Goal: Contribute content: Add original content to the website for others to see

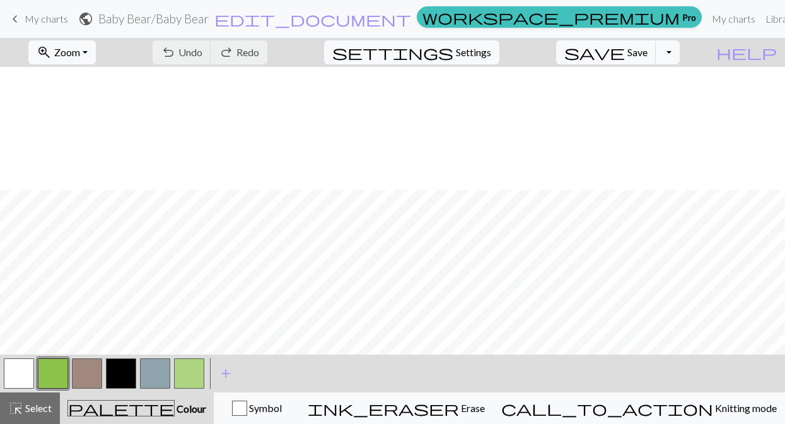
scroll to position [123, 0]
click at [64, 24] on span "My charts" at bounding box center [47, 19] width 44 height 12
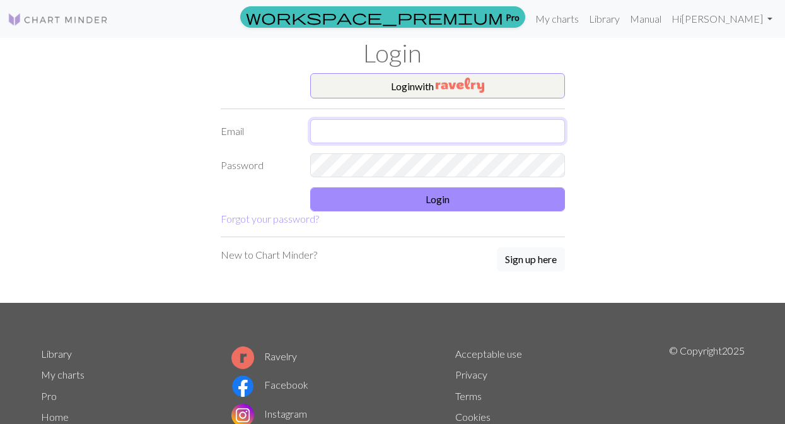
type input "[EMAIL_ADDRESS][DOMAIN_NAME]"
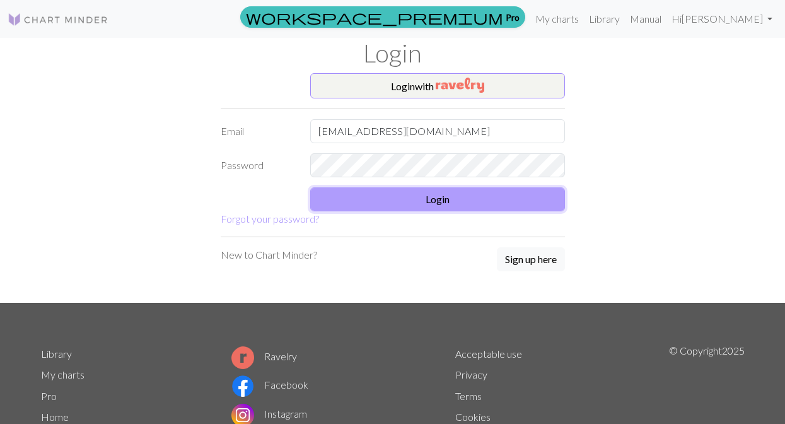
click at [438, 202] on button "Login" at bounding box center [437, 199] width 255 height 24
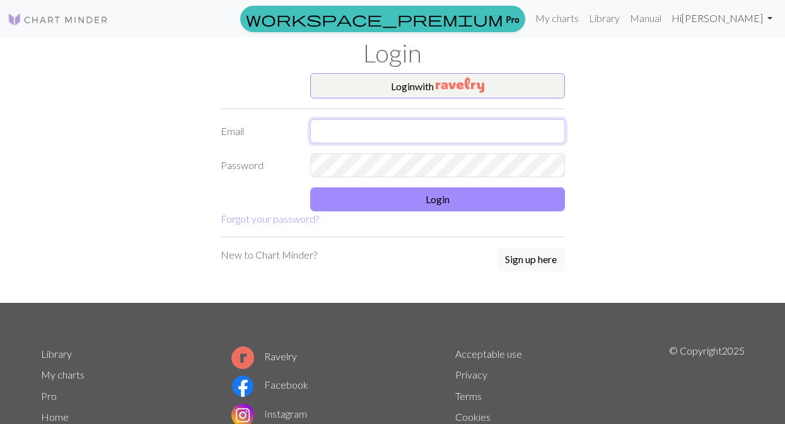
type input "[EMAIL_ADDRESS][DOMAIN_NAME]"
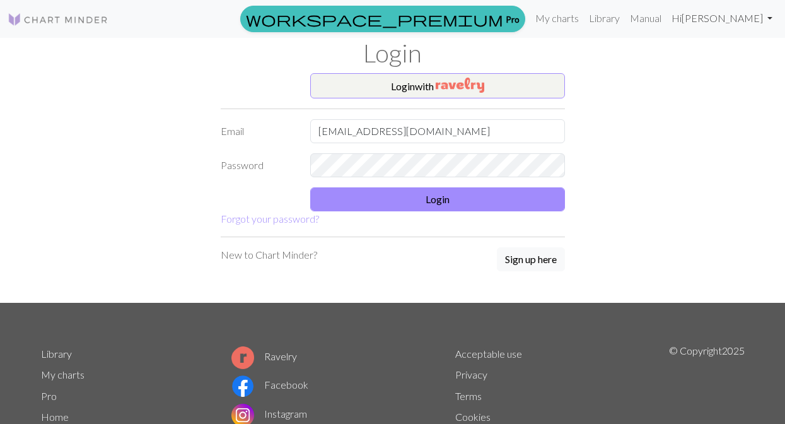
click at [754, 17] on link "Hi [PERSON_NAME]" at bounding box center [722, 18] width 111 height 25
click at [720, 87] on link "Logout" at bounding box center [706, 95] width 40 height 25
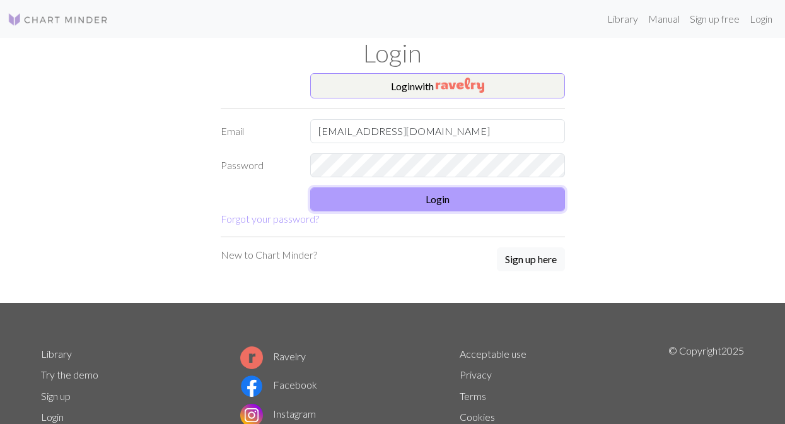
click at [372, 194] on button "Login" at bounding box center [437, 199] width 255 height 24
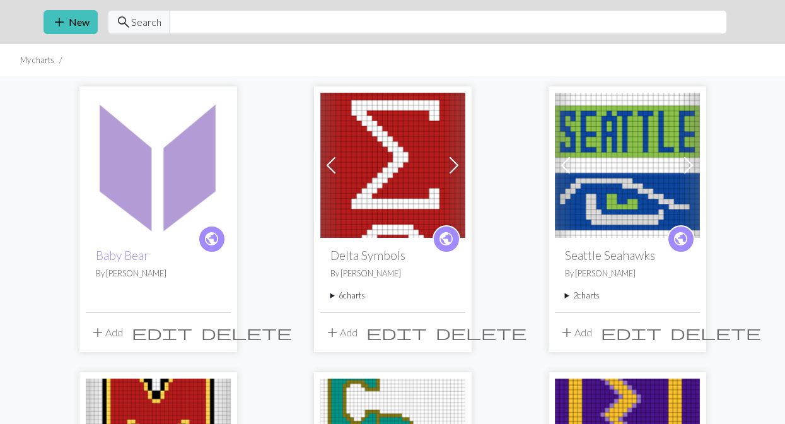
scroll to position [40, 0]
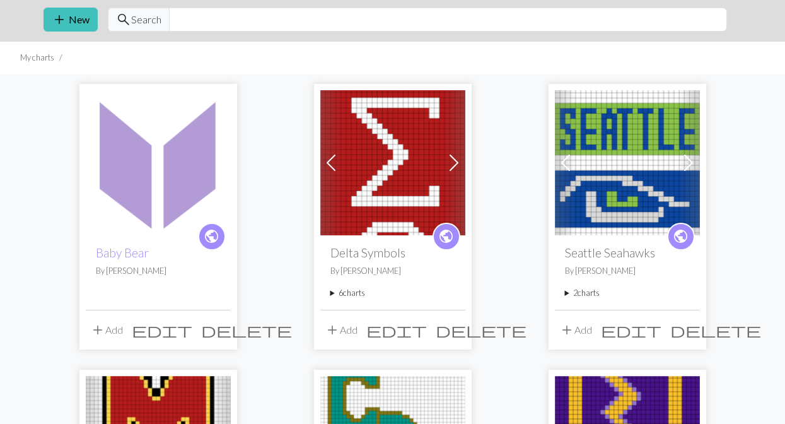
click at [134, 160] on img at bounding box center [158, 162] width 145 height 145
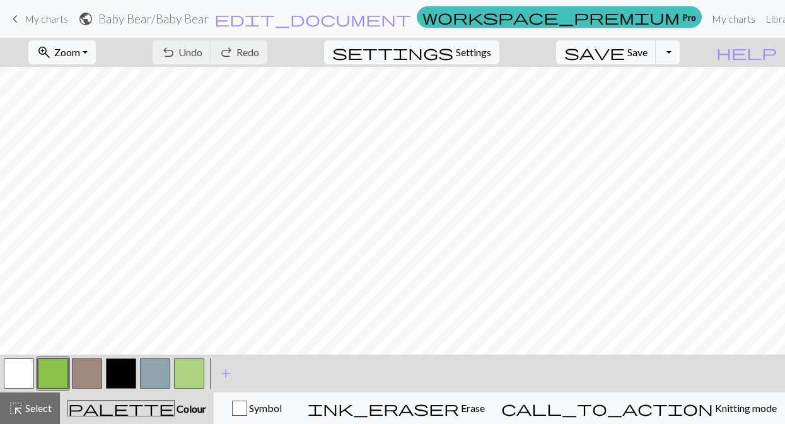
click at [35, 27] on link "keyboard_arrow_left My charts" at bounding box center [38, 18] width 61 height 21
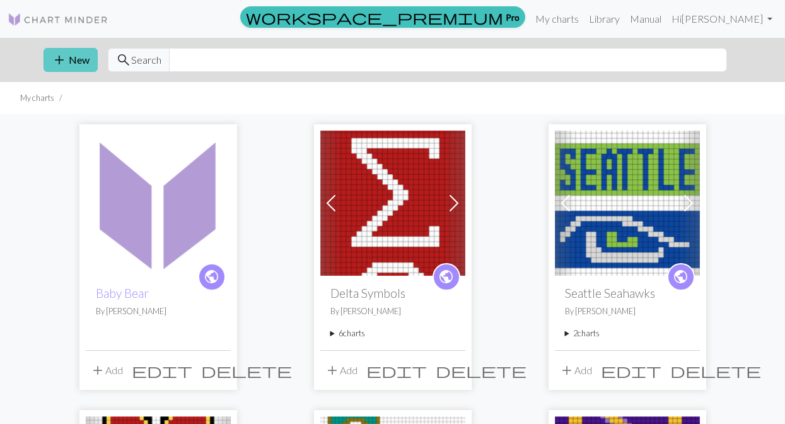
click at [61, 65] on span "add" at bounding box center [59, 60] width 15 height 18
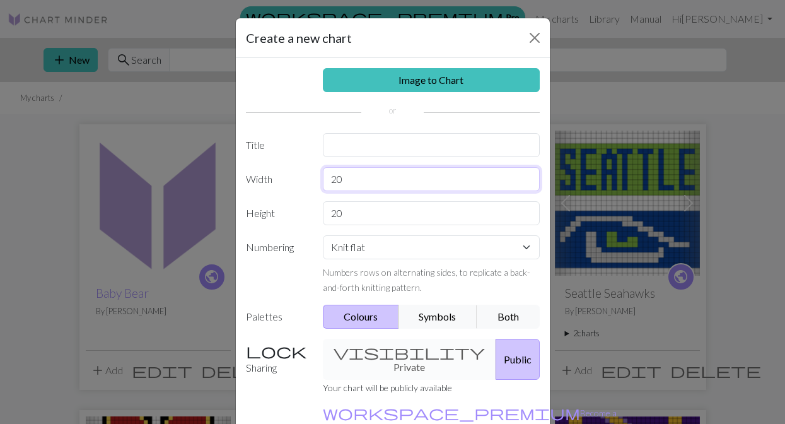
click at [352, 180] on input "20" at bounding box center [431, 179] width 217 height 24
type input "2"
type input "30"
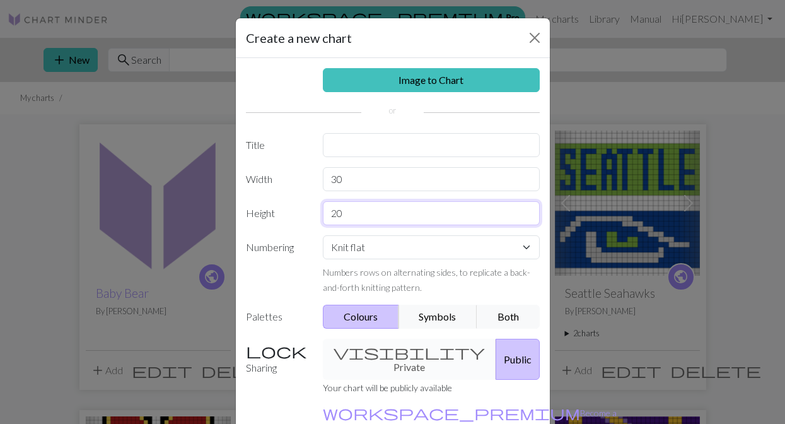
click at [359, 218] on input "20" at bounding box center [431, 213] width 217 height 24
type input "2"
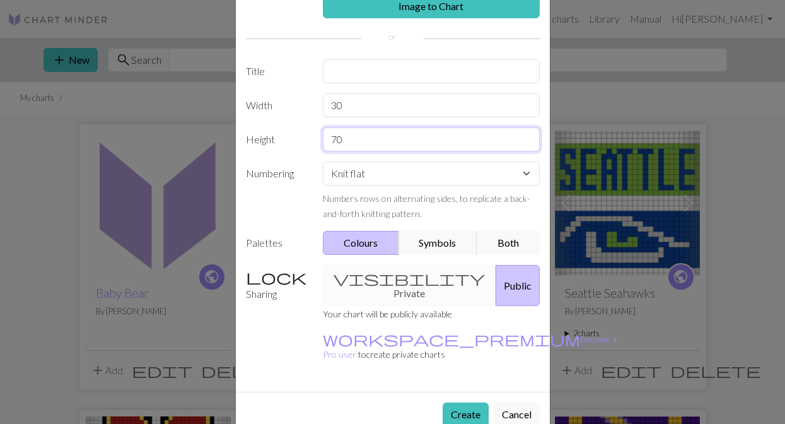
scroll to position [62, 0]
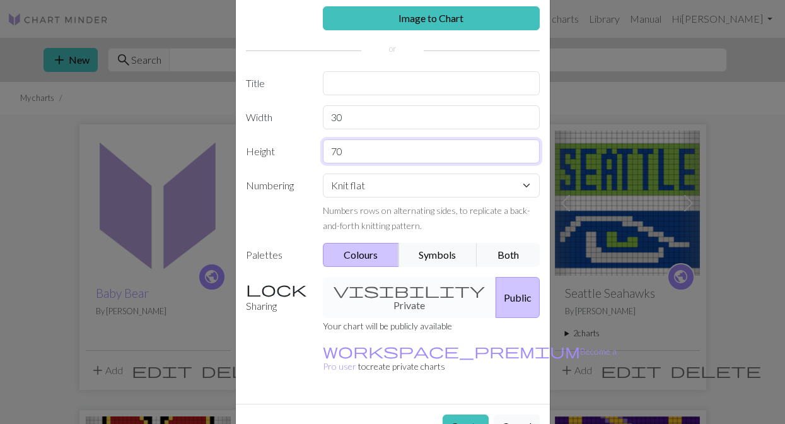
type input "70"
click at [385, 88] on input "text" at bounding box center [431, 83] width 217 height 24
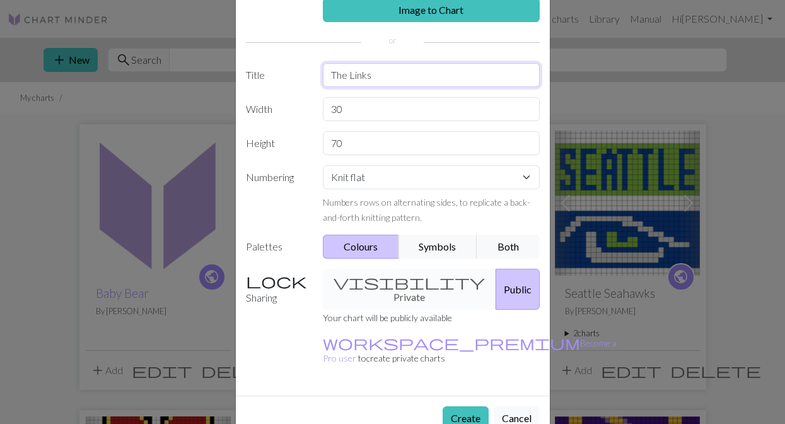
scroll to position [74, 0]
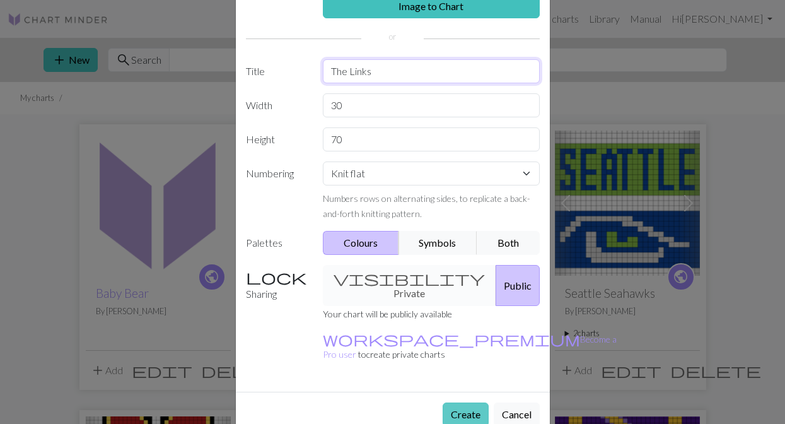
type input "The Links"
click at [477, 402] on button "Create" at bounding box center [466, 414] width 46 height 24
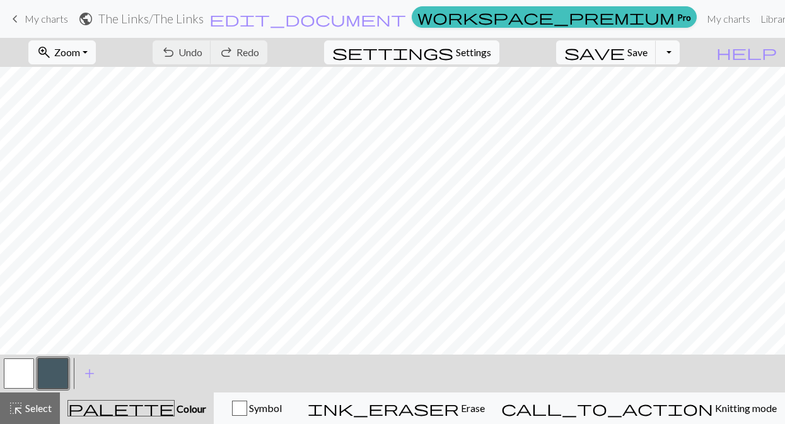
click at [26, 373] on button "button" at bounding box center [19, 373] width 30 height 30
click at [55, 377] on button "button" at bounding box center [53, 373] width 30 height 30
click at [62, 370] on button "button" at bounding box center [53, 373] width 30 height 30
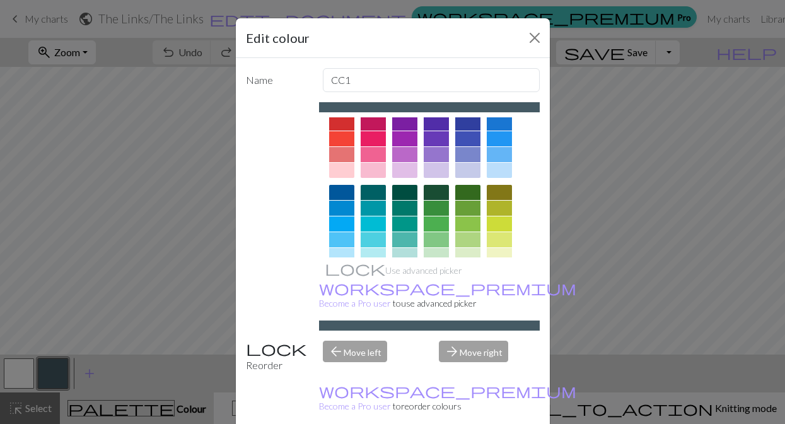
scroll to position [32, 0]
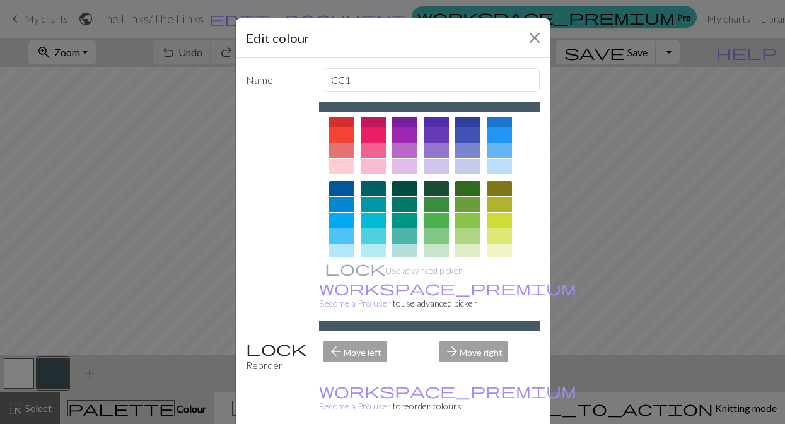
click at [447, 205] on div at bounding box center [436, 204] width 25 height 15
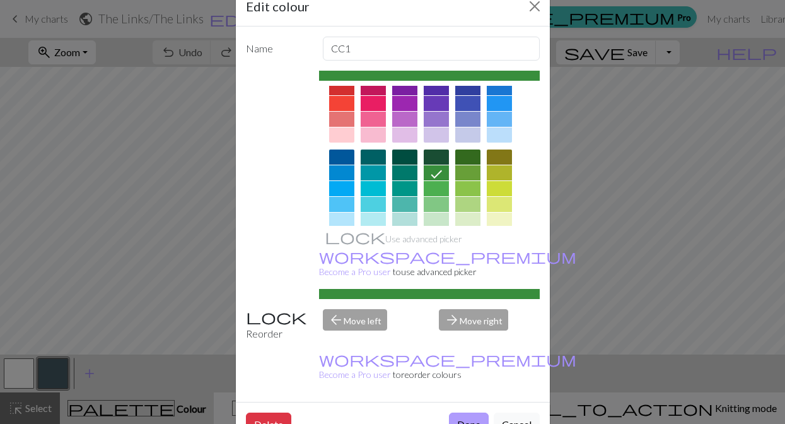
click at [462, 412] on button "Done" at bounding box center [469, 424] width 40 height 24
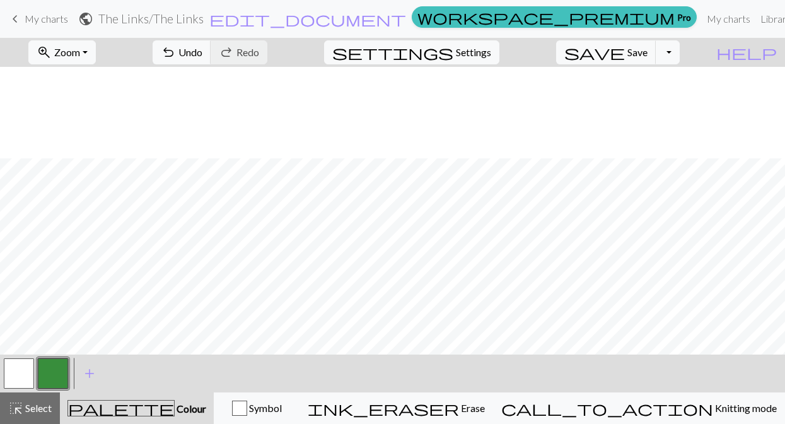
scroll to position [652, 0]
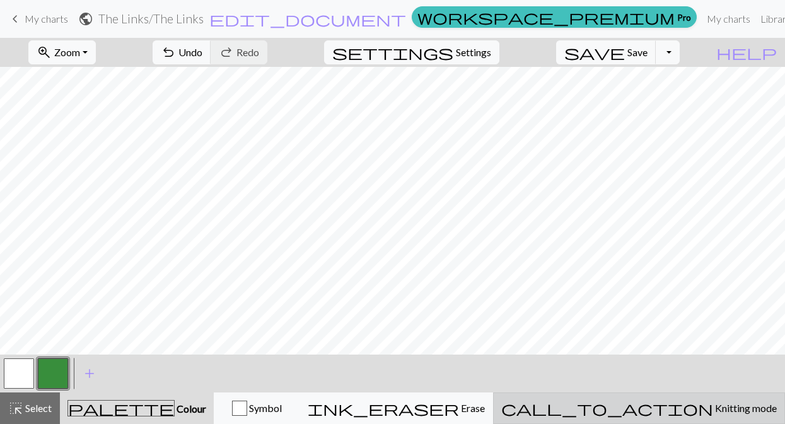
click at [713, 411] on span "Knitting mode" at bounding box center [745, 408] width 64 height 12
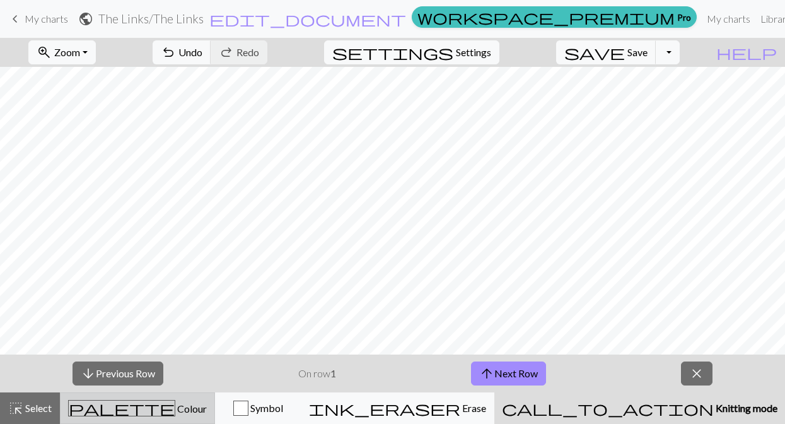
click at [161, 401] on div "palette Colour Colour" at bounding box center [137, 408] width 139 height 16
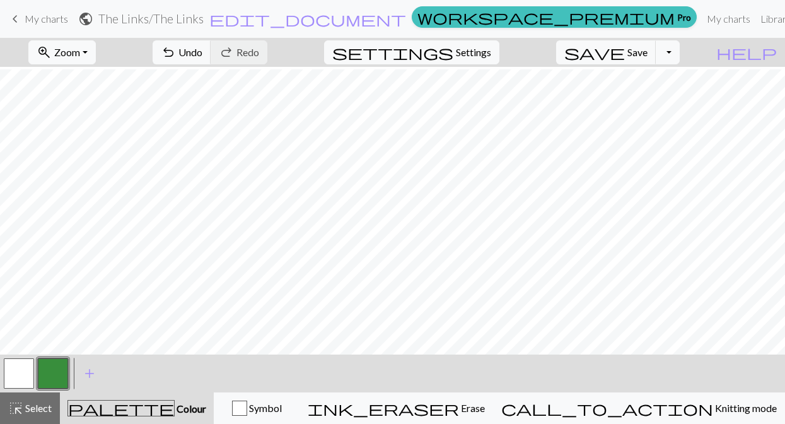
scroll to position [411, 0]
click at [202, 47] on span "Undo" at bounding box center [190, 52] width 24 height 12
click at [202, 50] on span "Undo" at bounding box center [190, 52] width 24 height 12
click at [176, 60] on span "undo" at bounding box center [168, 53] width 15 height 18
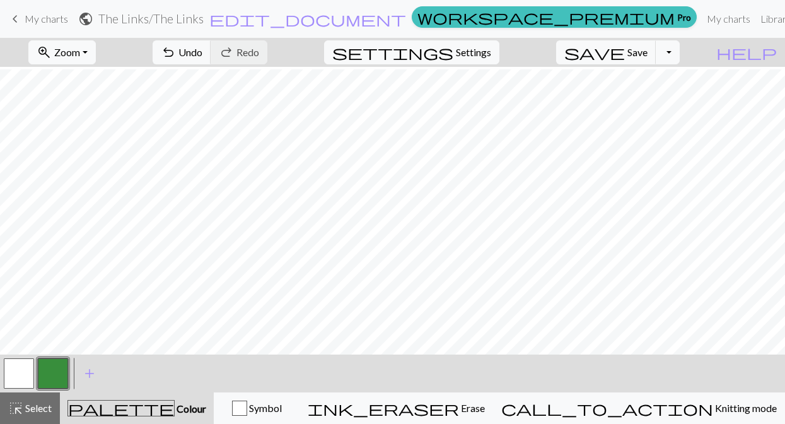
scroll to position [103, 0]
click at [211, 44] on button "undo Undo Undo" at bounding box center [182, 52] width 59 height 24
click at [176, 57] on span "undo" at bounding box center [168, 53] width 15 height 18
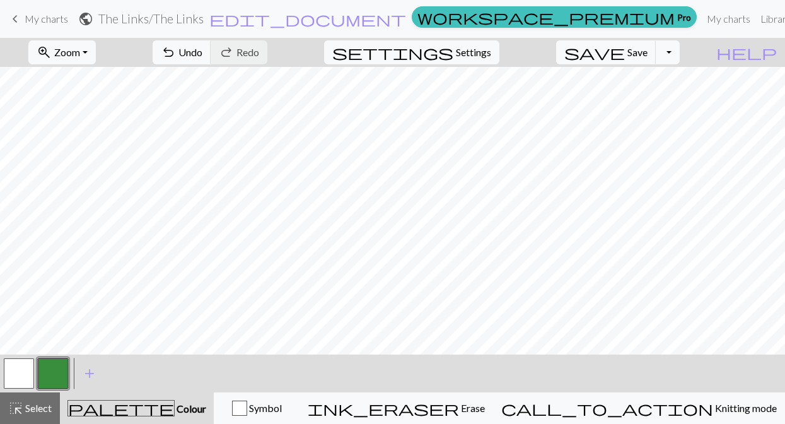
click at [23, 365] on button "button" at bounding box center [19, 373] width 30 height 30
click at [50, 377] on button "button" at bounding box center [53, 373] width 30 height 30
click at [26, 366] on button "button" at bounding box center [19, 373] width 30 height 30
click at [52, 373] on button "button" at bounding box center [53, 373] width 30 height 30
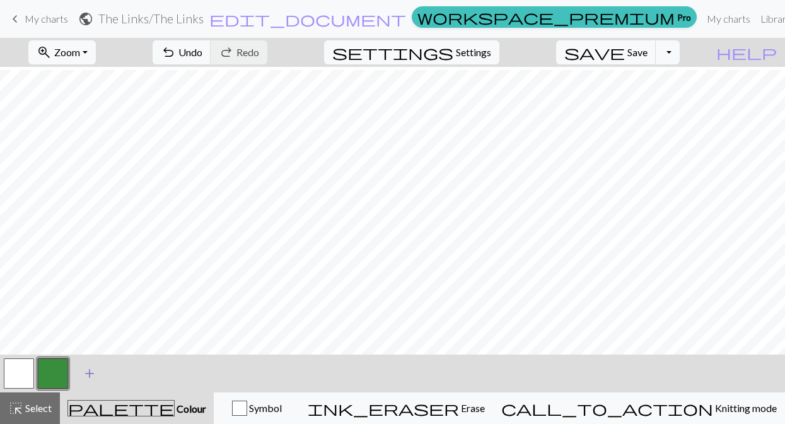
scroll to position [204, 0]
click at [26, 361] on button "button" at bounding box center [19, 373] width 30 height 30
click at [61, 370] on button "button" at bounding box center [53, 373] width 30 height 30
click at [19, 363] on button "button" at bounding box center [19, 373] width 30 height 30
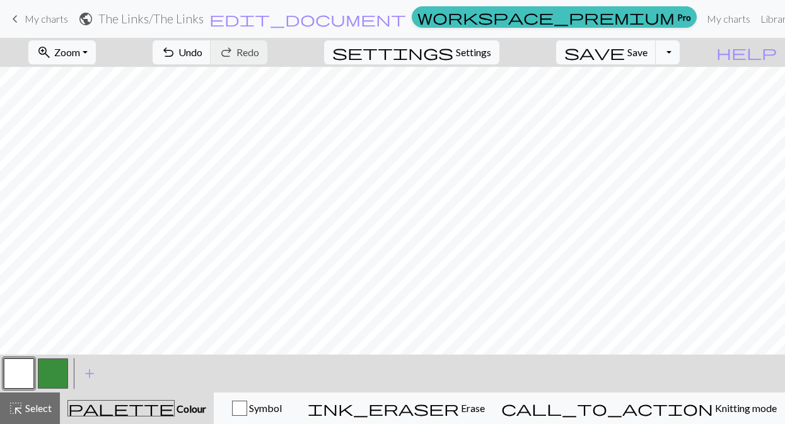
click at [51, 380] on button "button" at bounding box center [53, 373] width 30 height 30
click at [22, 374] on button "button" at bounding box center [19, 373] width 30 height 30
click at [52, 372] on button "button" at bounding box center [53, 373] width 30 height 30
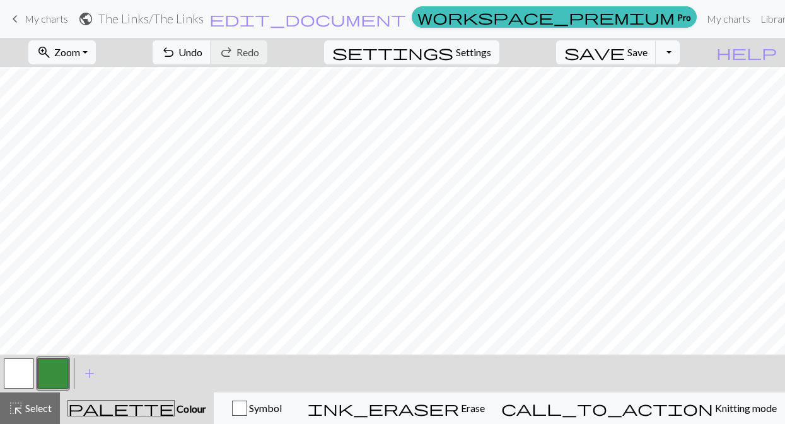
click at [312, 370] on div "zoom_in Zoom Zoom Fit all Fit width Fit height 50% 100% 150% 200% undo Undo Und…" at bounding box center [392, 231] width 785 height 386
click at [202, 57] on span "Undo" at bounding box center [190, 52] width 24 height 12
click at [176, 44] on span "undo" at bounding box center [168, 53] width 15 height 18
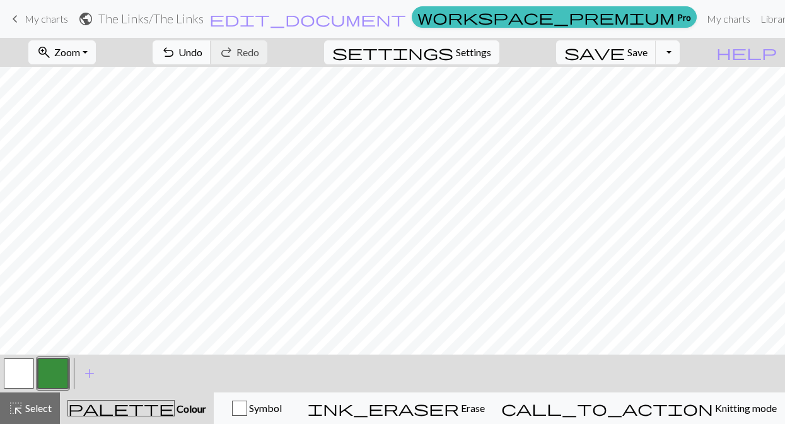
click at [202, 56] on span "Undo" at bounding box center [190, 52] width 24 height 12
click at [15, 380] on button "button" at bounding box center [19, 373] width 30 height 30
click at [54, 370] on button "button" at bounding box center [53, 373] width 30 height 30
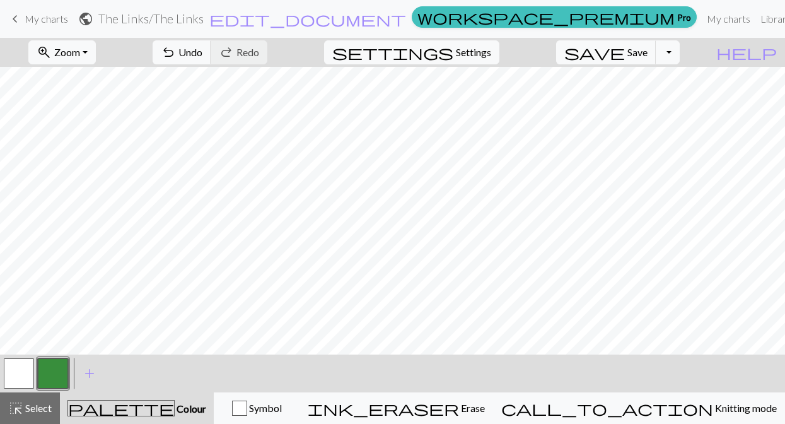
click at [21, 377] on button "button" at bounding box center [19, 373] width 30 height 30
click at [57, 364] on button "button" at bounding box center [53, 373] width 30 height 30
click at [202, 54] on span "Undo" at bounding box center [190, 52] width 24 height 12
click at [30, 378] on button "button" at bounding box center [19, 373] width 30 height 30
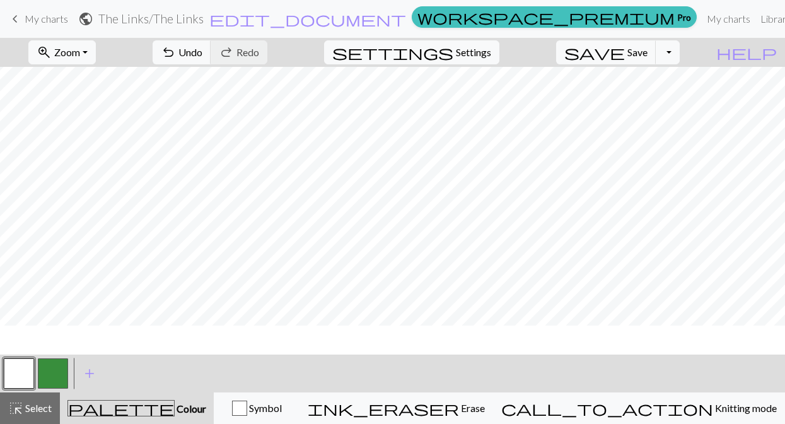
scroll to position [494, 0]
click at [57, 368] on button "button" at bounding box center [53, 373] width 30 height 30
click at [16, 377] on button "button" at bounding box center [19, 373] width 30 height 30
click at [61, 370] on button "button" at bounding box center [53, 373] width 30 height 30
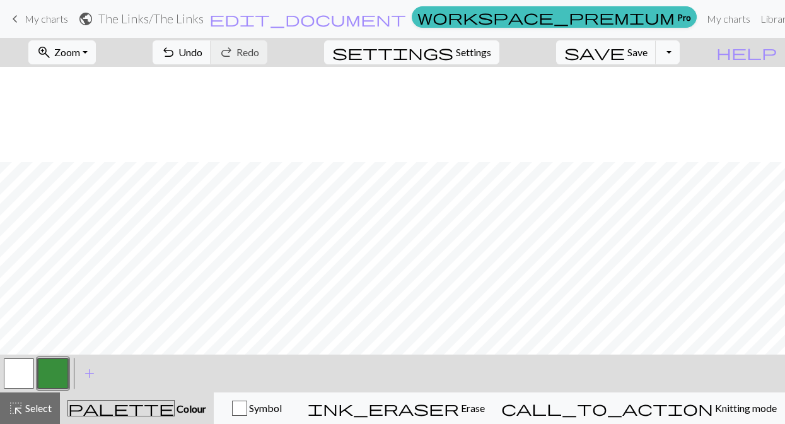
scroll to position [652, 0]
click at [21, 368] on button "button" at bounding box center [19, 373] width 30 height 30
click at [54, 378] on button "button" at bounding box center [53, 373] width 30 height 30
click at [55, 373] on button "button" at bounding box center [53, 373] width 30 height 30
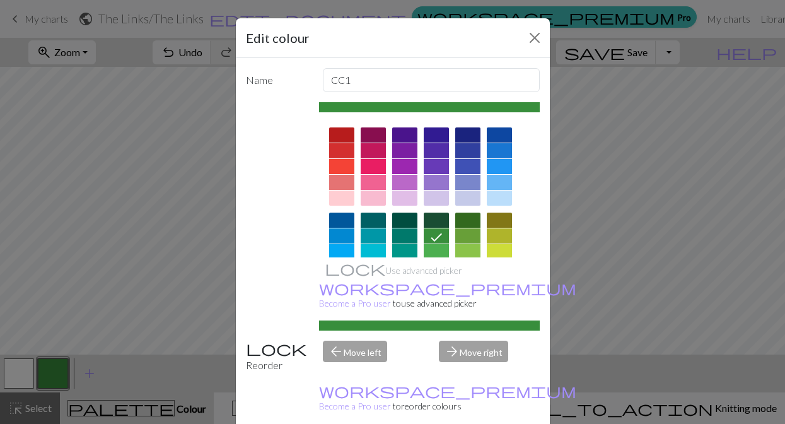
click at [89, 274] on div "Edit colour Name CC1 Use advanced picker workspace_premium Become a Pro user to…" at bounding box center [392, 212] width 785 height 424
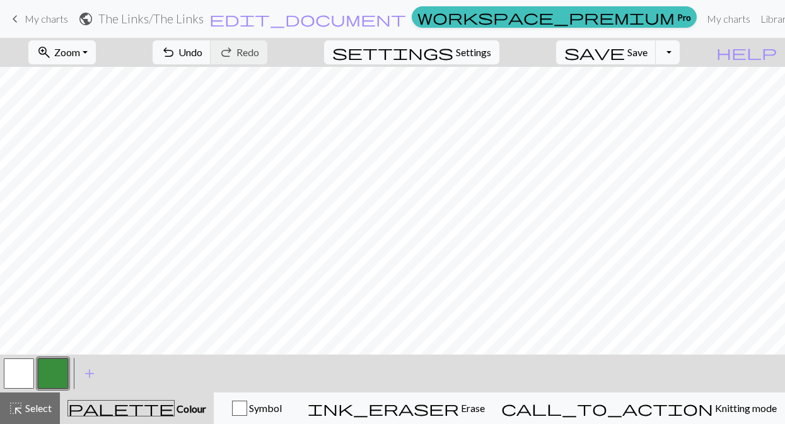
click at [25, 378] on button "button" at bounding box center [19, 373] width 30 height 30
click at [49, 366] on button "button" at bounding box center [53, 373] width 30 height 30
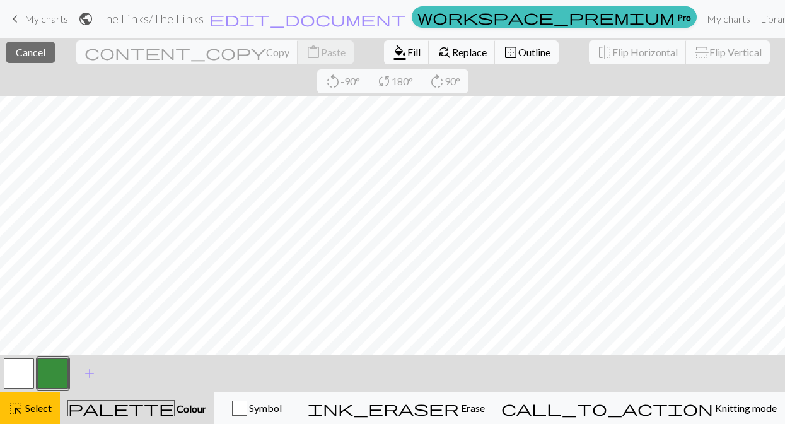
scroll to position [175, 0]
click at [61, 374] on button "button" at bounding box center [53, 373] width 30 height 30
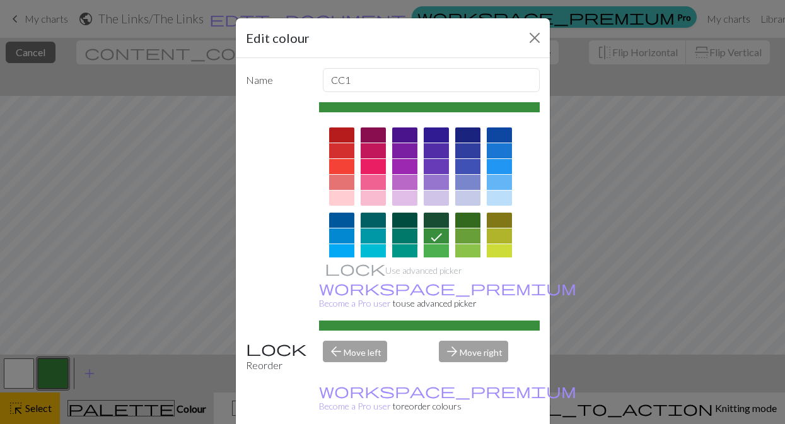
click at [105, 303] on div "Edit colour Name CC1 Use advanced picker workspace_premium Become a Pro user to…" at bounding box center [392, 212] width 785 height 424
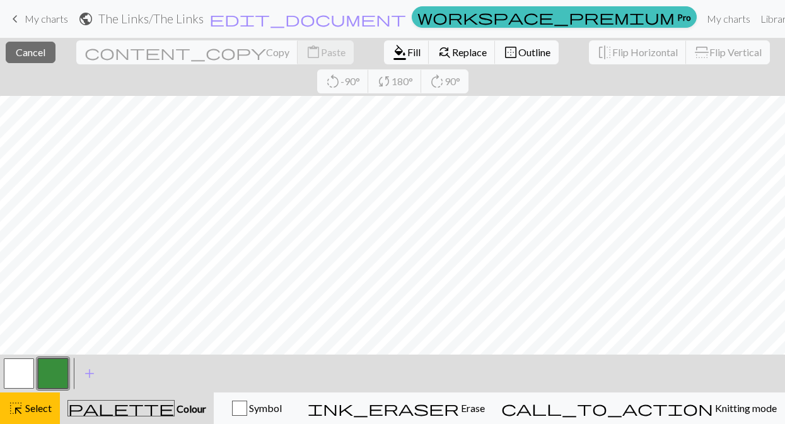
scroll to position [47, 0]
click at [407, 50] on span "Fill" at bounding box center [413, 52] width 13 height 12
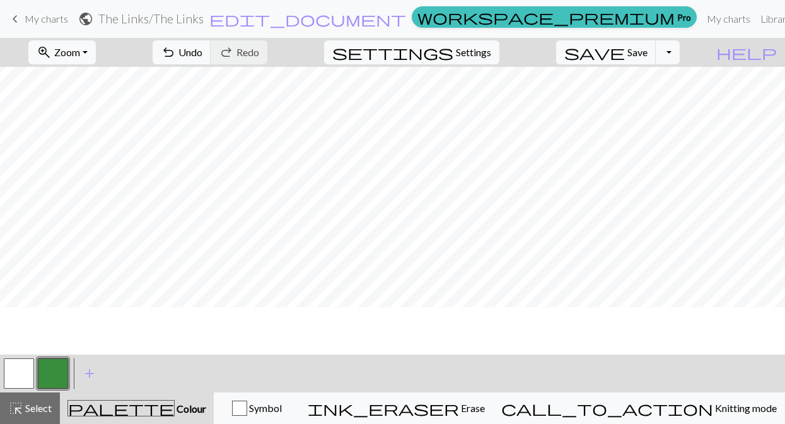
scroll to position [0, 0]
click at [202, 50] on span "Undo" at bounding box center [190, 52] width 24 height 12
click at [202, 48] on span "Undo" at bounding box center [190, 52] width 24 height 12
click at [202, 47] on span "Undo" at bounding box center [190, 52] width 24 height 12
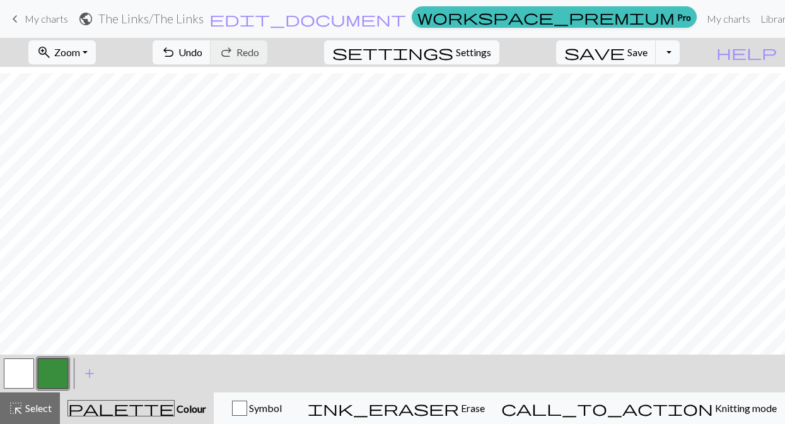
scroll to position [162, 0]
click at [17, 375] on button "button" at bounding box center [19, 373] width 30 height 30
click at [62, 370] on button "button" at bounding box center [53, 373] width 30 height 30
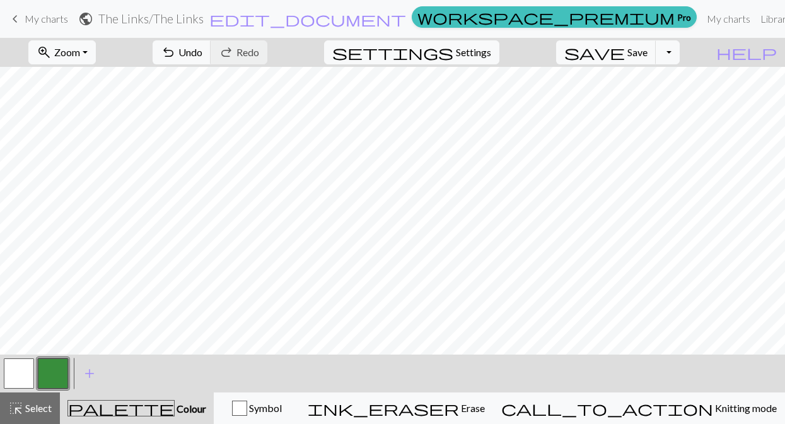
click at [11, 376] on button "button" at bounding box center [19, 373] width 30 height 30
click at [47, 372] on button "button" at bounding box center [53, 373] width 30 height 30
click at [19, 379] on button "button" at bounding box center [19, 373] width 30 height 30
click at [56, 373] on button "button" at bounding box center [53, 373] width 30 height 30
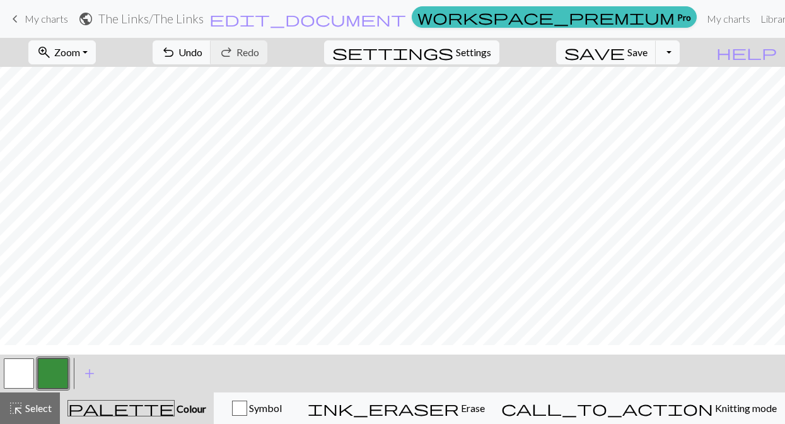
scroll to position [178, 0]
click at [21, 369] on button "button" at bounding box center [19, 373] width 30 height 30
click at [56, 366] on button "button" at bounding box center [53, 373] width 30 height 30
click at [28, 375] on button "button" at bounding box center [19, 373] width 30 height 30
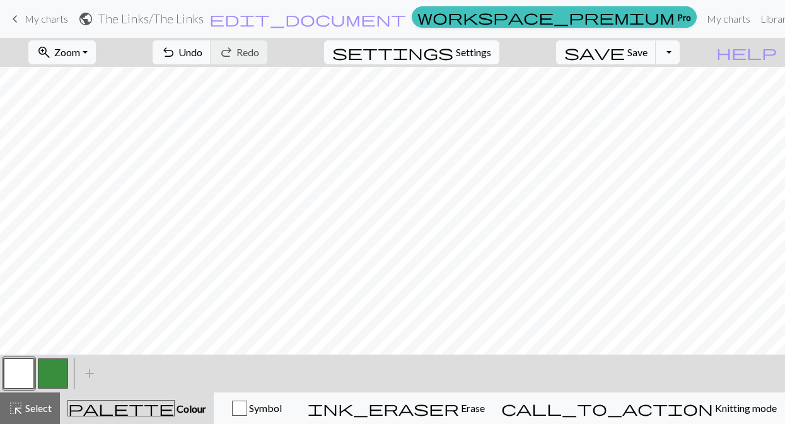
click at [491, 54] on span "Settings" at bounding box center [473, 52] width 35 height 15
select select "aran"
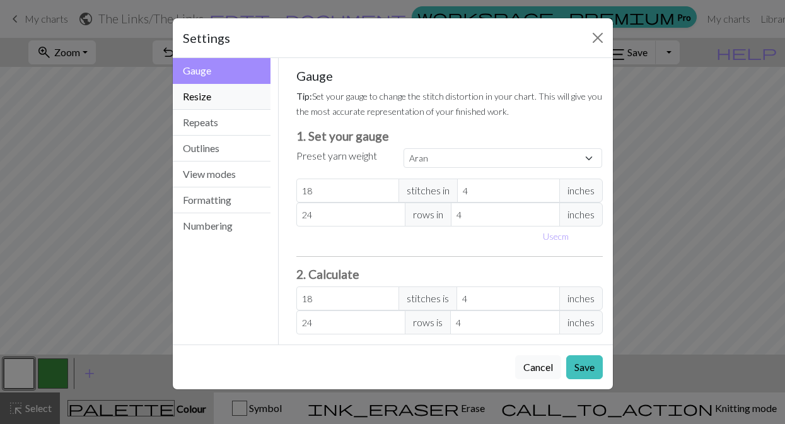
click at [233, 97] on button "Resize" at bounding box center [222, 97] width 98 height 26
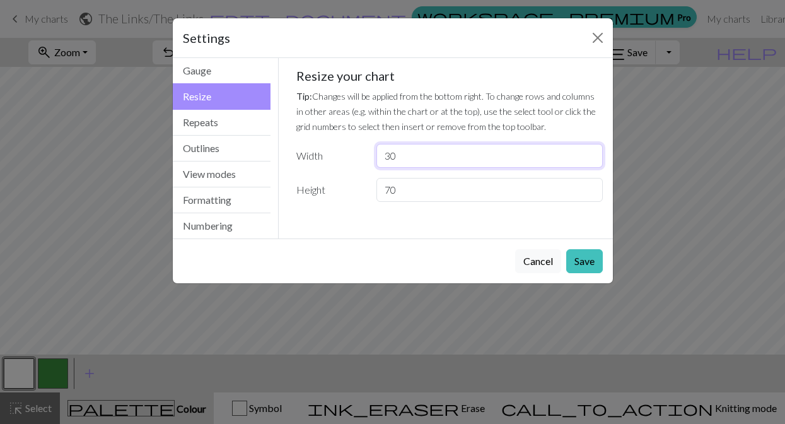
click at [403, 156] on input "30" at bounding box center [490, 156] width 226 height 24
type input "3"
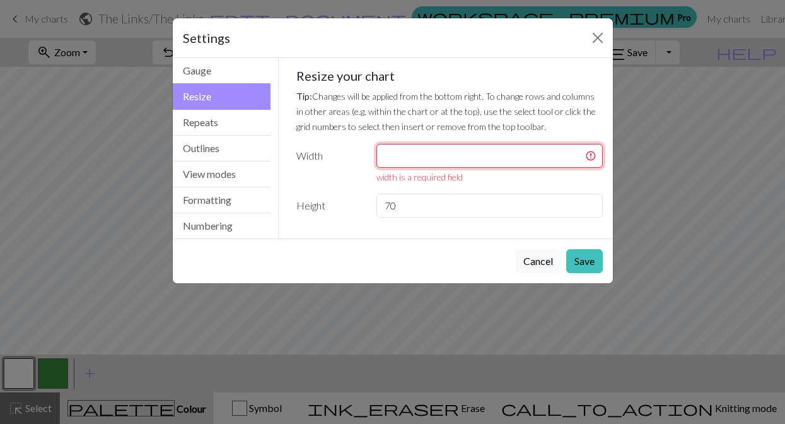
type input "2"
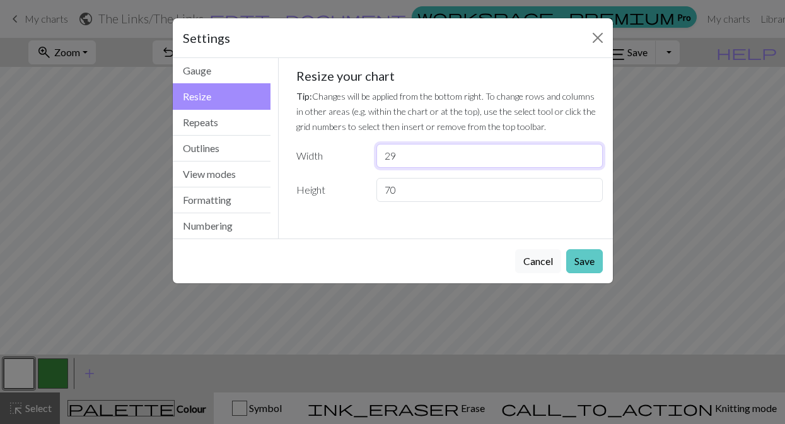
type input "29"
click at [585, 267] on button "Save" at bounding box center [584, 261] width 37 height 24
